Goal: Book appointment/travel/reservation

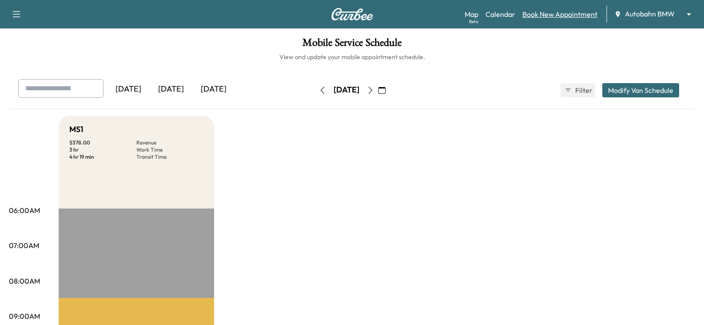
click at [548, 12] on link "Book New Appointment" at bounding box center [559, 14] width 75 height 11
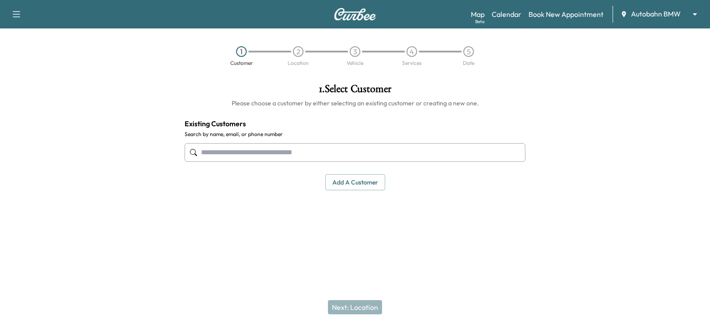
click at [213, 151] on input "text" at bounding box center [355, 152] width 341 height 19
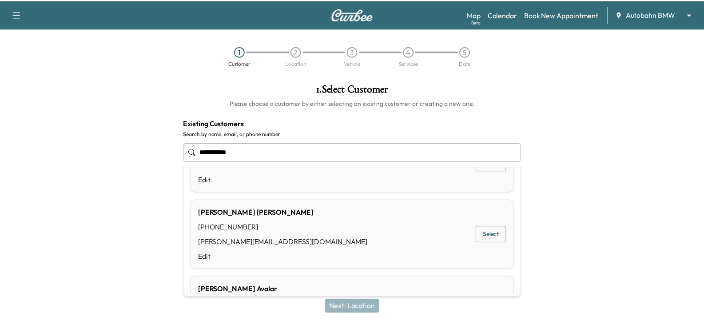
scroll to position [89, 0]
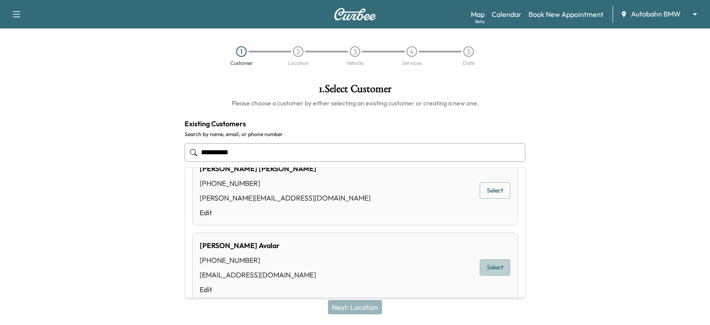
click at [486, 266] on button "Select" at bounding box center [495, 267] width 31 height 16
type input "**********"
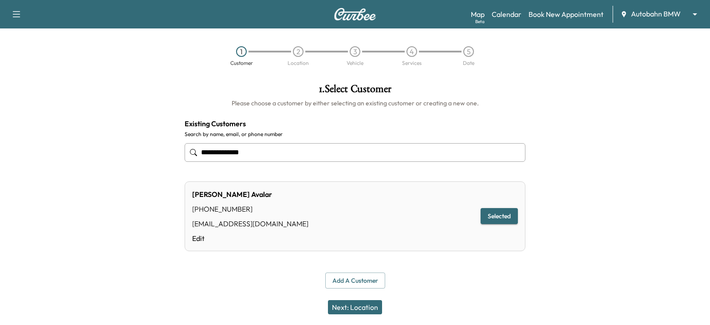
click at [496, 217] on button "Selected" at bounding box center [499, 216] width 37 height 16
click at [348, 308] on button "Next: Location" at bounding box center [355, 307] width 54 height 14
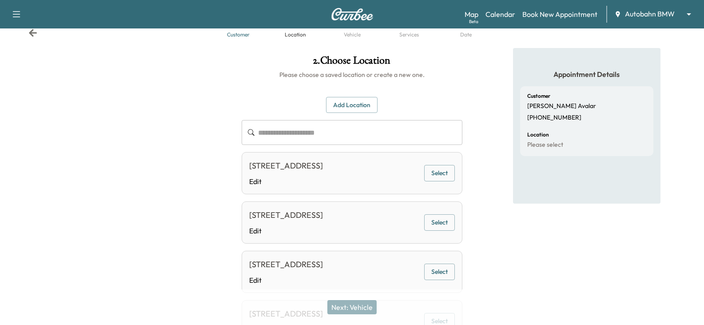
scroll to position [15, 0]
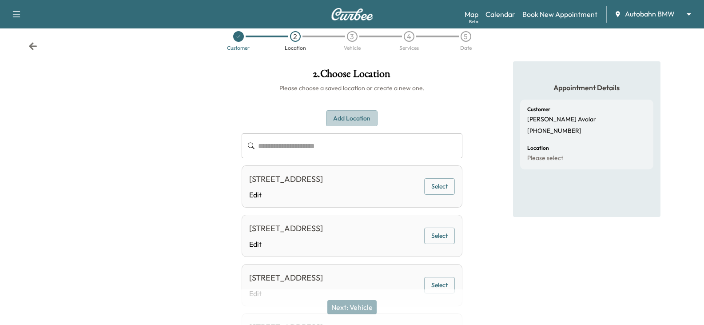
click at [349, 118] on button "Add Location" at bounding box center [352, 118] width 52 height 16
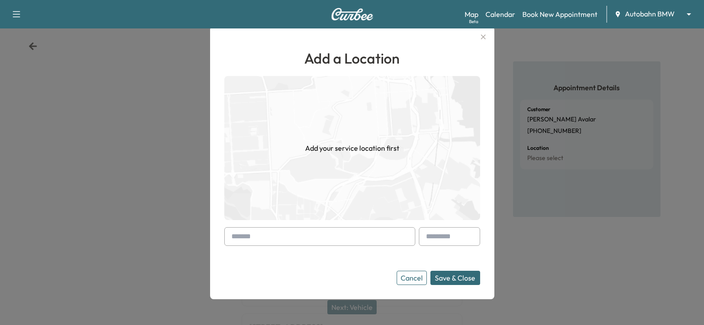
click at [255, 242] on input "text" at bounding box center [319, 236] width 191 height 19
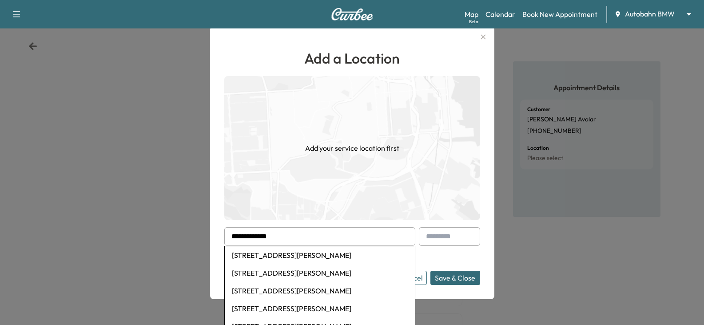
click at [309, 254] on li "[STREET_ADDRESS][PERSON_NAME]" at bounding box center [320, 255] width 190 height 18
type input "**********"
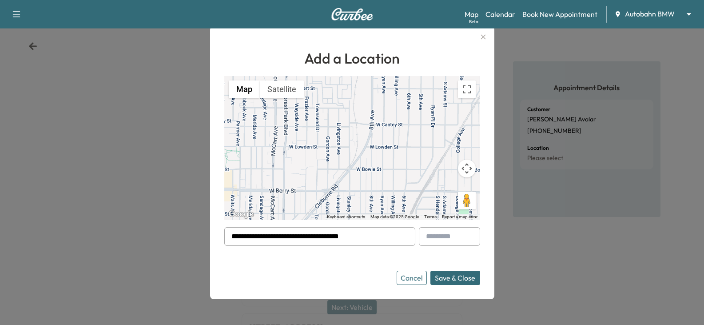
click at [446, 234] on input "text" at bounding box center [449, 236] width 61 height 19
type input "*******"
click at [446, 279] on button "Save & Close" at bounding box center [455, 277] width 50 height 14
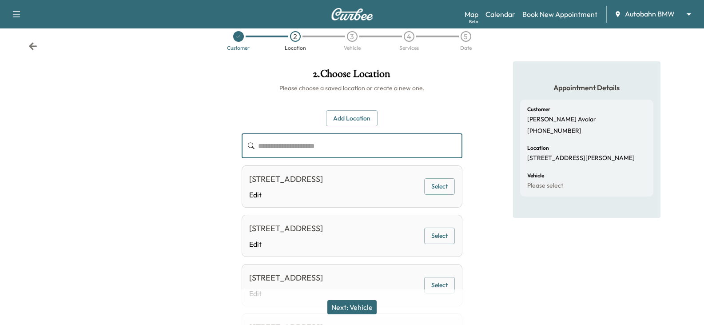
click at [307, 151] on input "text" at bounding box center [360, 145] width 204 height 25
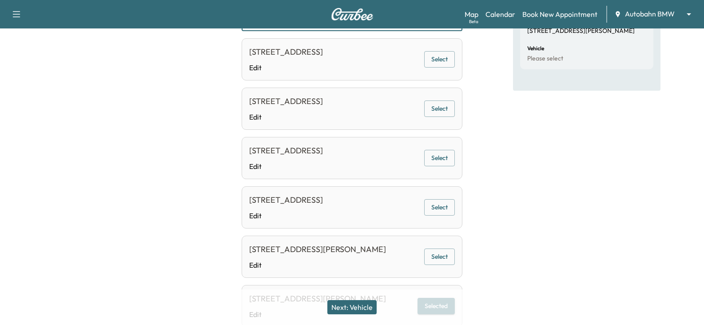
scroll to position [198, 0]
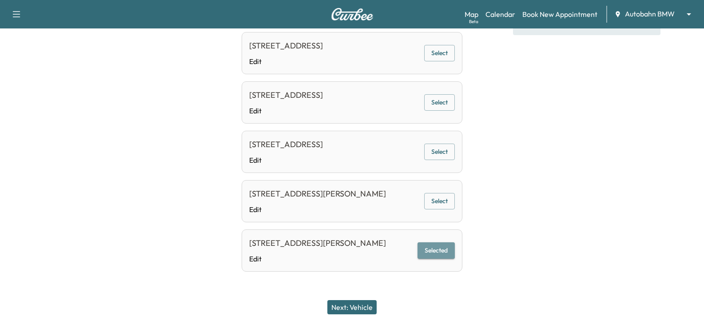
click at [435, 252] on button "Selected" at bounding box center [435, 250] width 37 height 16
click at [348, 309] on button "Next: Vehicle" at bounding box center [351, 307] width 49 height 14
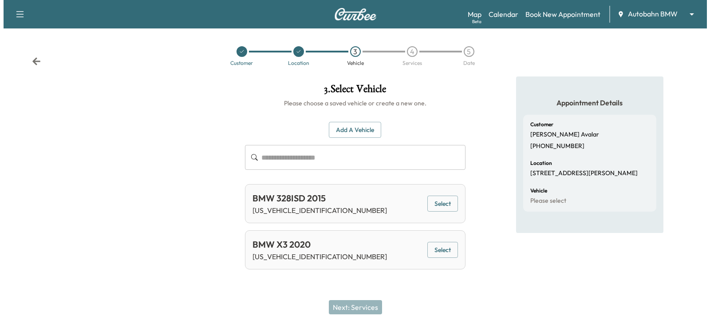
scroll to position [0, 0]
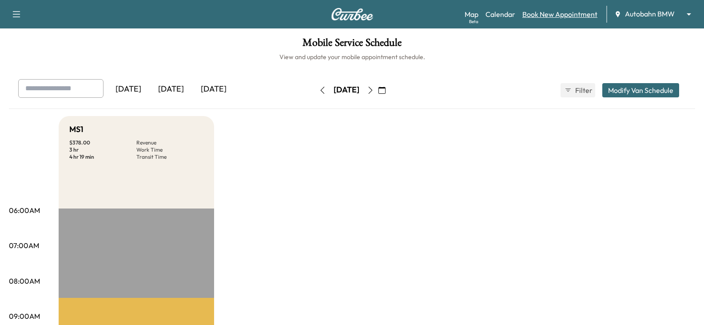
click at [565, 9] on link "Book New Appointment" at bounding box center [559, 14] width 75 height 11
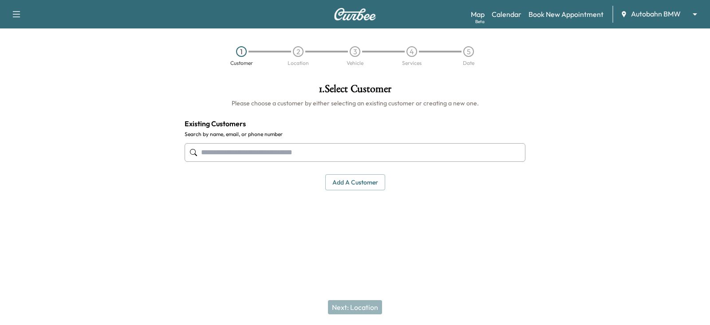
click at [214, 152] on input "text" at bounding box center [355, 152] width 341 height 19
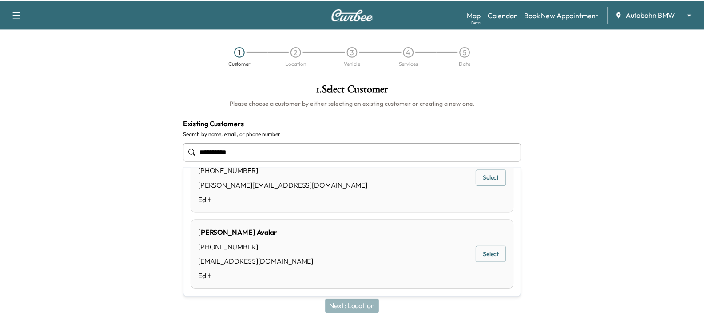
scroll to position [104, 0]
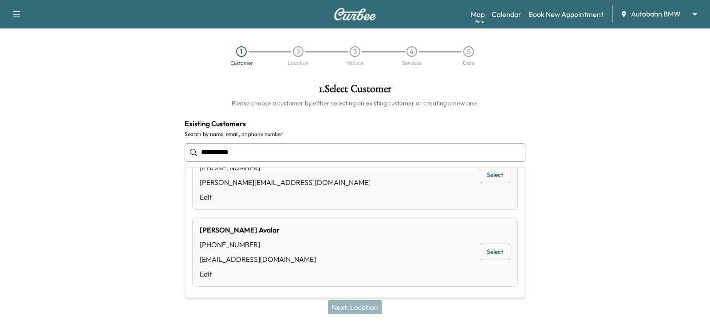
click at [490, 251] on button "Select" at bounding box center [495, 251] width 31 height 16
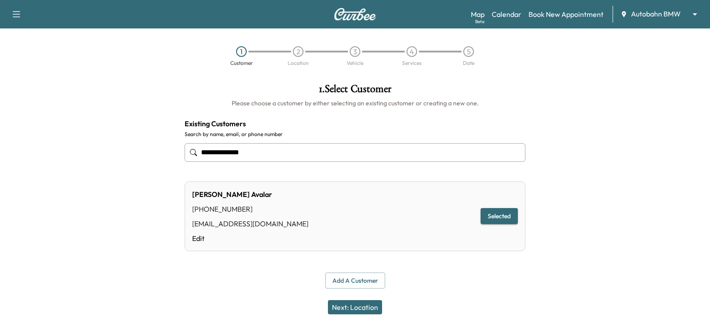
type input "**********"
click at [498, 214] on button "Selected" at bounding box center [499, 216] width 37 height 16
click at [363, 310] on button "Next: Location" at bounding box center [355, 307] width 54 height 14
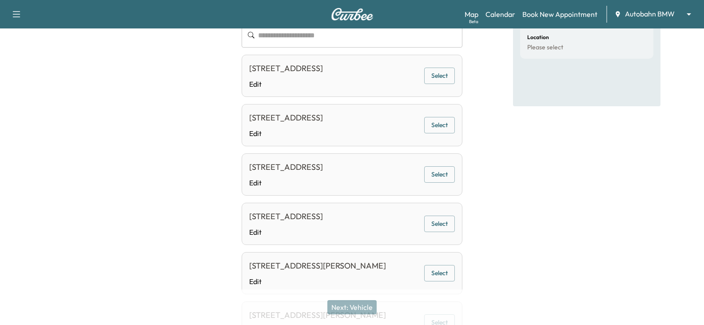
scroll to position [133, 0]
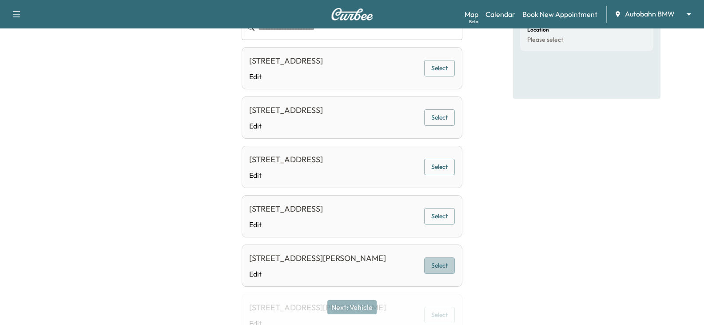
click at [441, 267] on button "Select" at bounding box center [439, 265] width 31 height 16
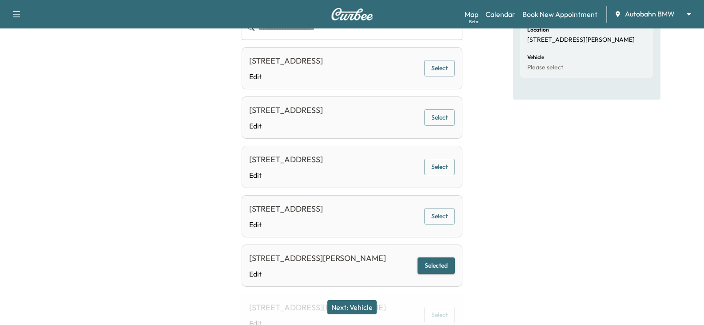
click at [343, 304] on button "Next: Vehicle" at bounding box center [351, 307] width 49 height 14
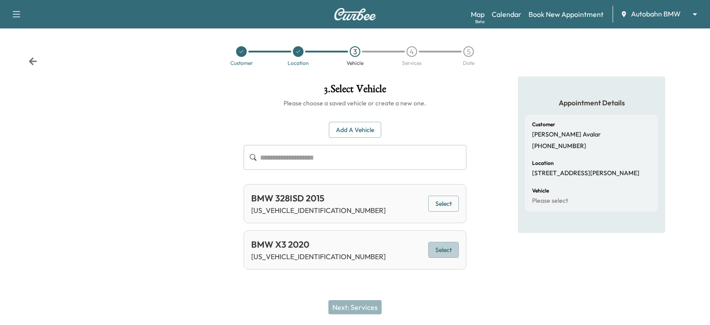
click at [441, 253] on button "Select" at bounding box center [443, 250] width 31 height 16
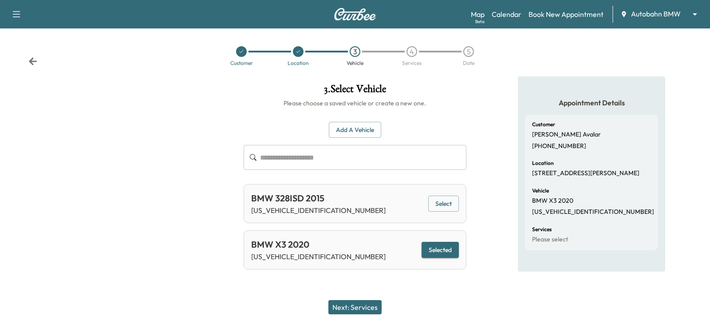
click at [347, 305] on button "Next: Services" at bounding box center [355, 307] width 53 height 14
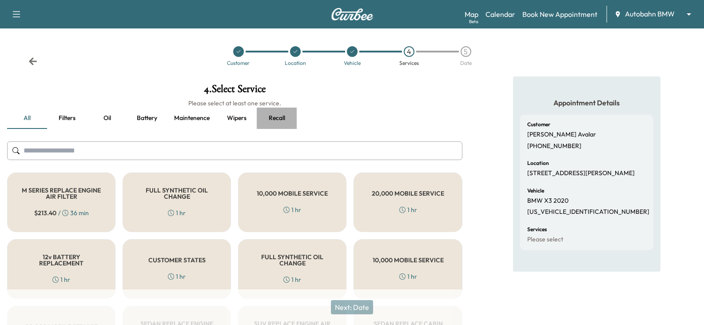
click at [277, 115] on button "Recall" at bounding box center [277, 117] width 40 height 21
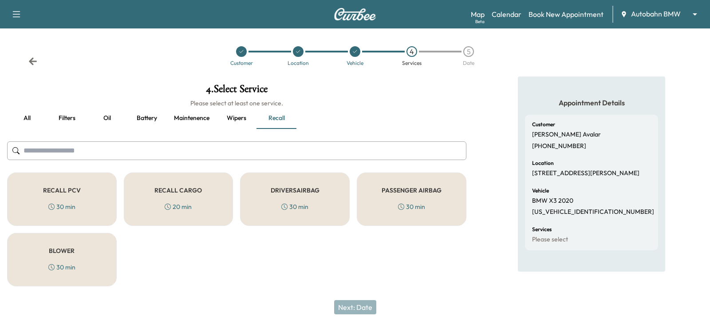
click at [167, 199] on div "RECALL CARGO 20 min" at bounding box center [179, 198] width 110 height 53
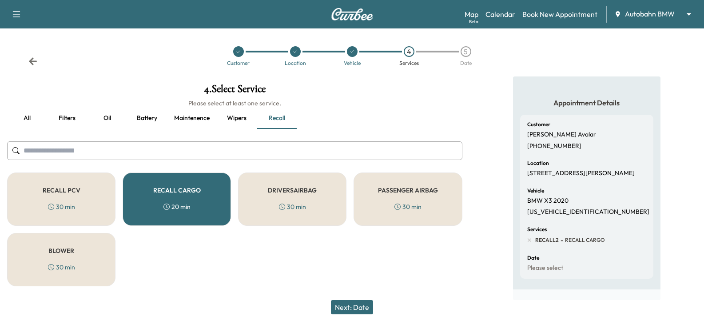
click at [352, 309] on button "Next: Date" at bounding box center [352, 307] width 42 height 14
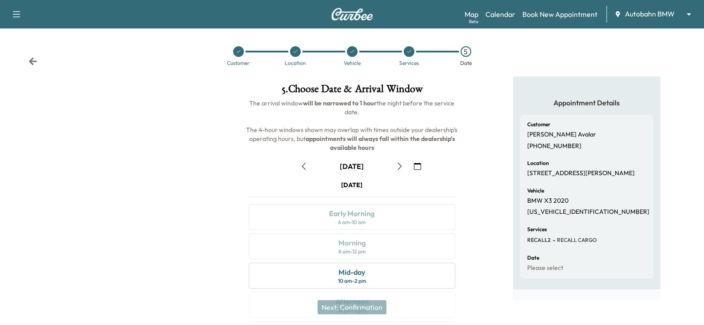
scroll to position [44, 0]
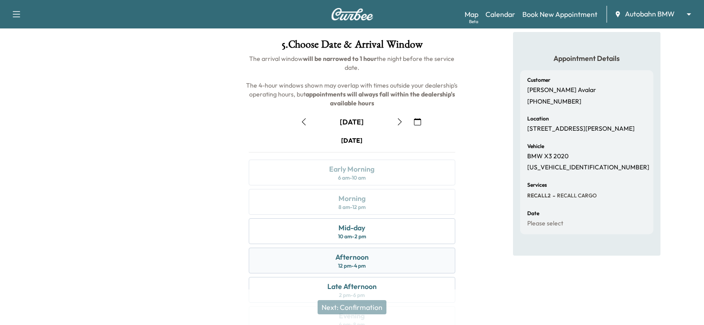
click at [356, 263] on div "12 pm - 4 pm" at bounding box center [352, 265] width 28 height 7
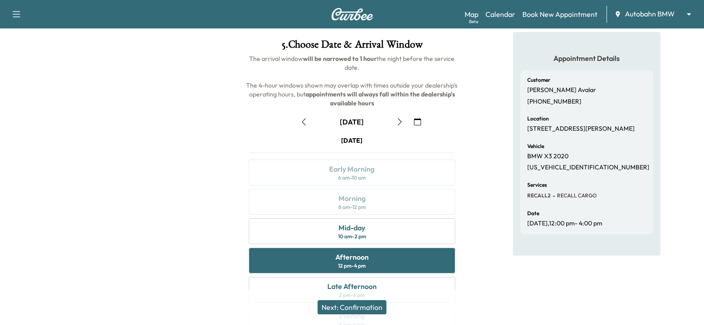
click at [348, 306] on button "Next: Confirmation" at bounding box center [351, 307] width 69 height 14
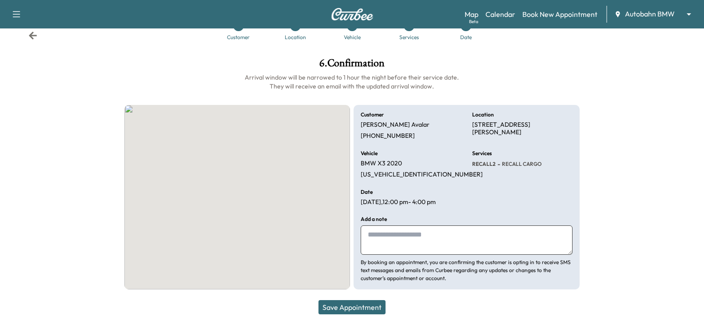
scroll to position [26, 0]
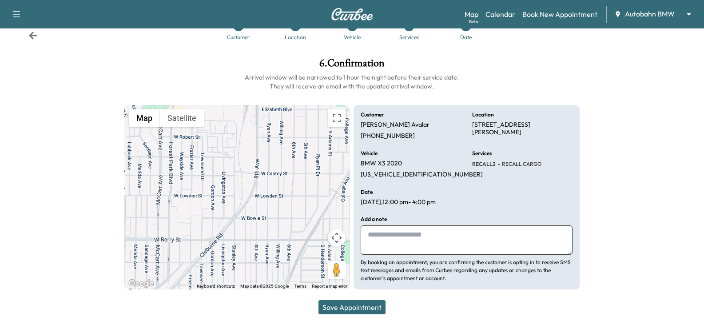
click at [348, 306] on button "Save Appointment" at bounding box center [351, 307] width 67 height 14
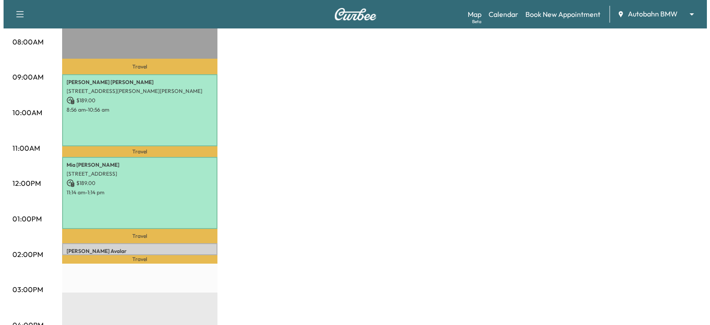
scroll to position [266, 0]
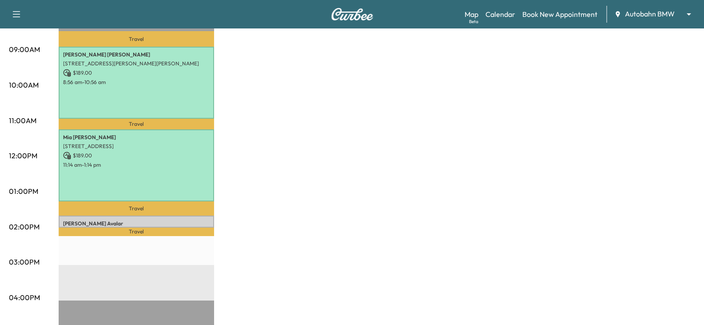
click at [101, 227] on p "Travel" at bounding box center [136, 231] width 155 height 8
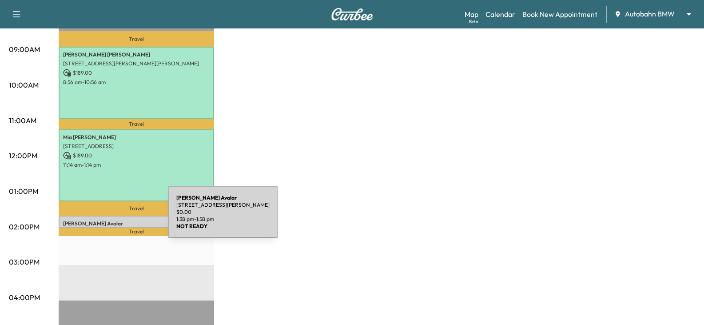
click at [102, 220] on p "Yesenia Avalar" at bounding box center [136, 223] width 147 height 7
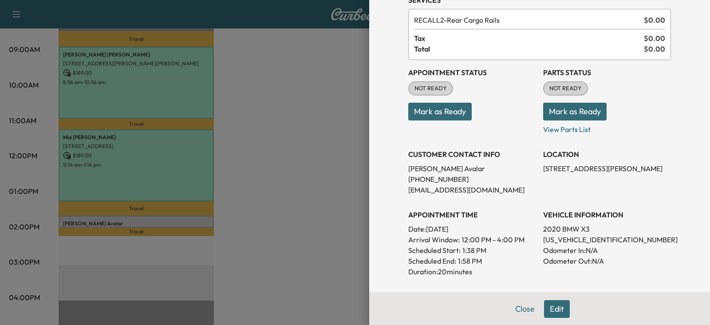
scroll to position [89, 0]
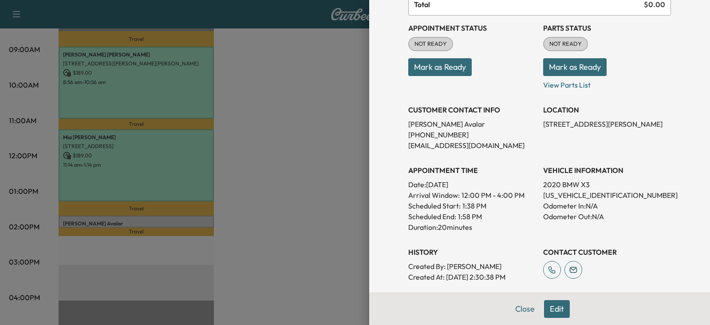
click at [596, 126] on p "[STREET_ADDRESS][PERSON_NAME]" at bounding box center [607, 124] width 128 height 11
click at [550, 311] on button "Edit" at bounding box center [557, 309] width 26 height 18
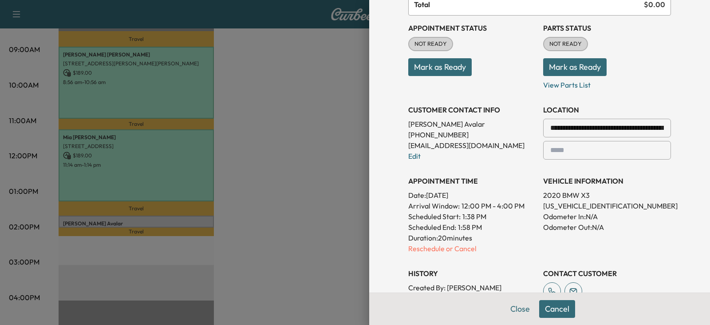
click at [569, 148] on input "text" at bounding box center [607, 150] width 128 height 19
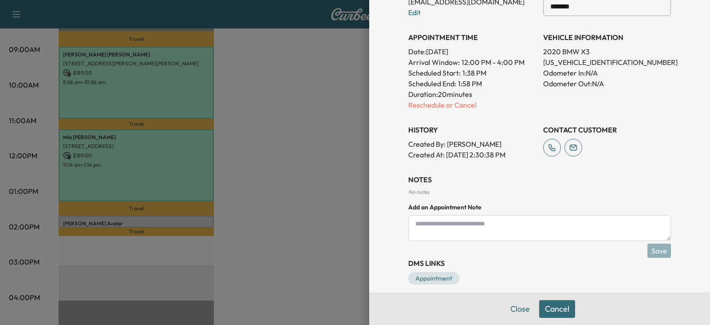
scroll to position [261, 0]
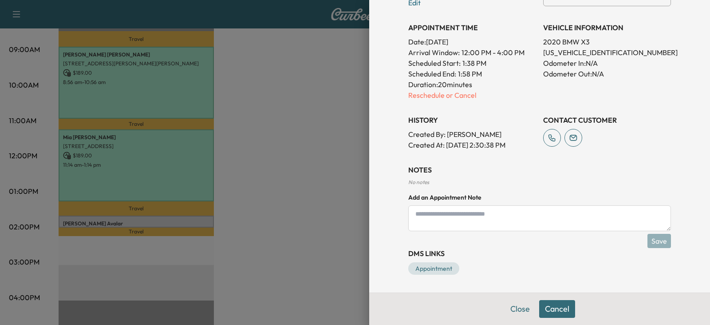
type input "*******"
click at [648, 244] on div "**********" at bounding box center [540, 15] width 284 height 553
click at [647, 242] on div "**********" at bounding box center [540, 15] width 284 height 553
click at [419, 99] on p "Reschedule or Cancel" at bounding box center [472, 95] width 128 height 11
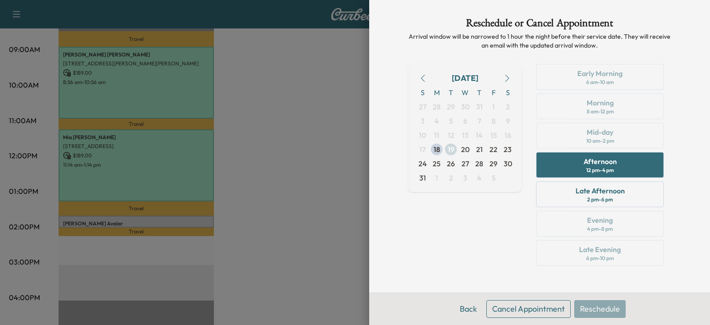
click at [451, 151] on span "19" at bounding box center [451, 149] width 7 height 11
click at [630, 171] on div "Afternoon 12 pm - 4 pm" at bounding box center [600, 165] width 128 height 26
click at [616, 311] on button "Reschedule" at bounding box center [601, 309] width 52 height 18
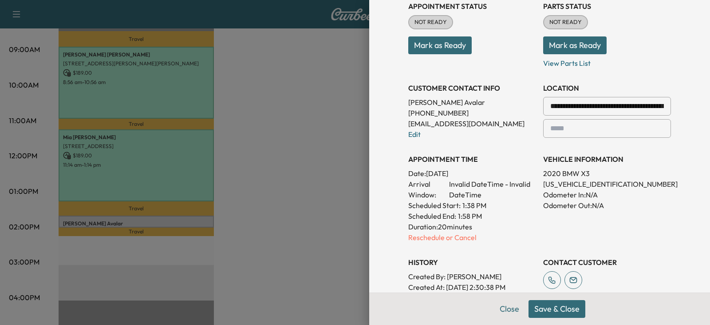
scroll to position [178, 0]
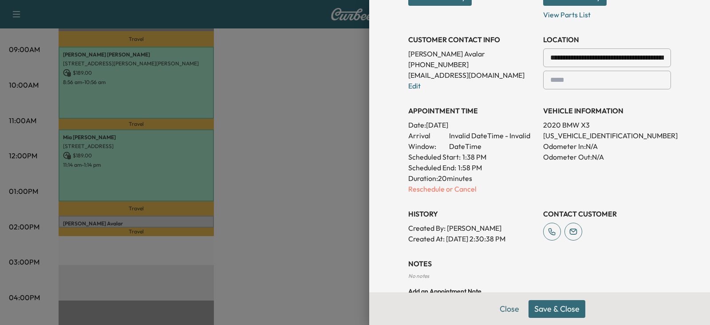
click at [620, 81] on input "text" at bounding box center [607, 80] width 128 height 19
click at [547, 79] on div at bounding box center [552, 80] width 11 height 11
click at [547, 82] on div at bounding box center [552, 80] width 11 height 11
click at [547, 81] on div at bounding box center [552, 80] width 11 height 11
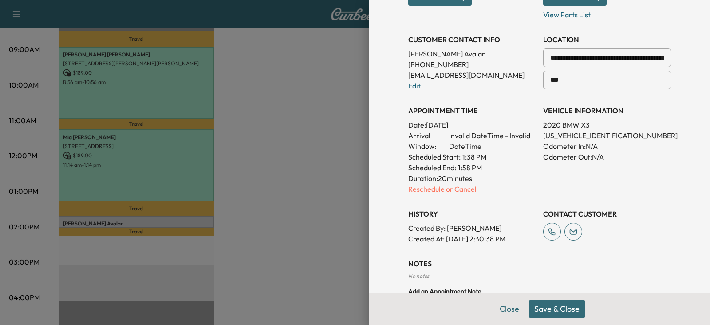
click at [548, 80] on div at bounding box center [552, 80] width 11 height 11
drag, startPoint x: 557, startPoint y: 75, endPoint x: 561, endPoint y: 79, distance: 5.0
click at [557, 75] on input "***" at bounding box center [607, 80] width 128 height 19
type input "*"
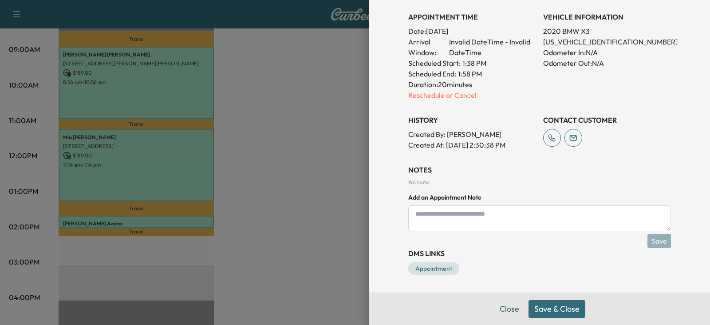
type input "*******"
click at [564, 311] on button "Save & Close" at bounding box center [557, 309] width 57 height 18
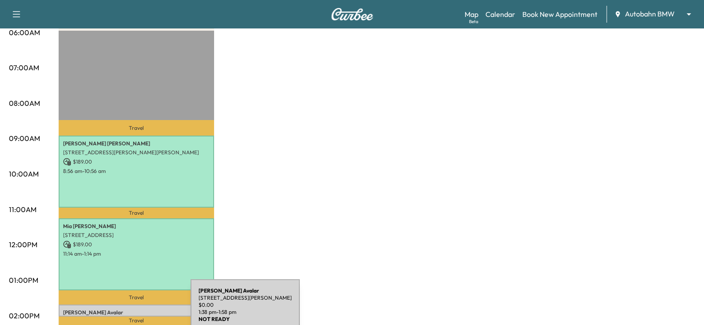
click at [124, 310] on p "Yesenia Avalar" at bounding box center [136, 312] width 147 height 7
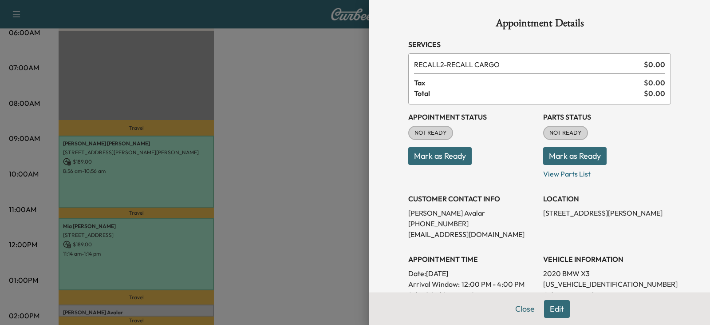
click at [420, 158] on button "Mark as Ready" at bounding box center [439, 156] width 63 height 18
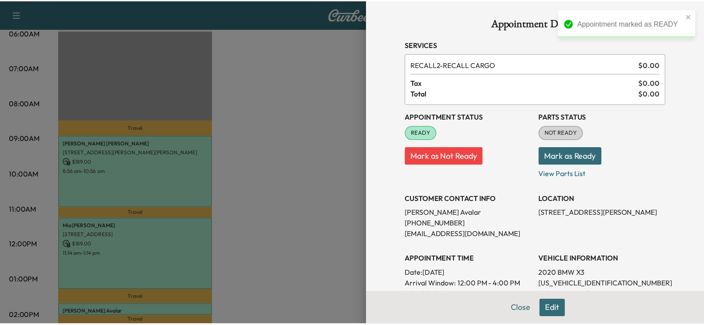
scroll to position [44, 0]
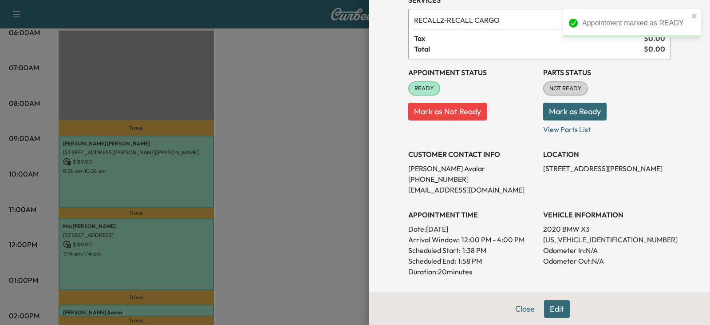
click at [292, 230] on div at bounding box center [355, 162] width 710 height 325
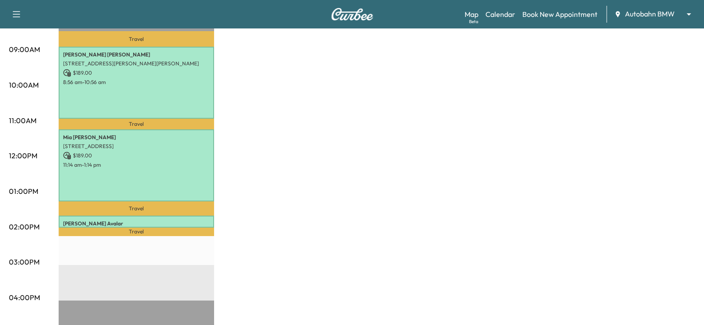
scroll to position [311, 0]
